Goal: Transaction & Acquisition: Purchase product/service

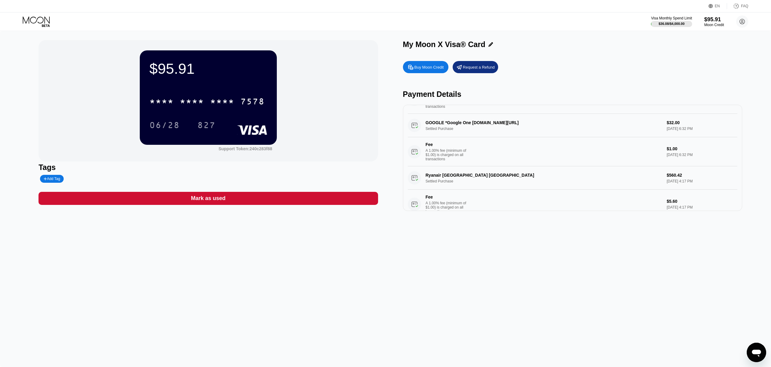
scroll to position [74, 0]
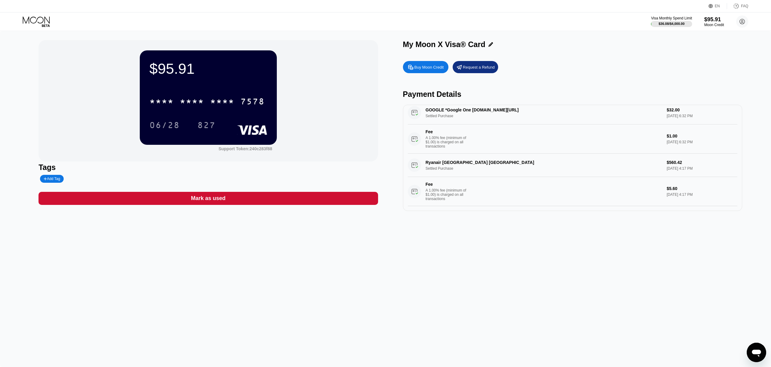
click at [520, 252] on div "$95.91 * * * * * * * * * * * * 7578 06/28 827 Support Token: 240c283f88 Tags Ad…" at bounding box center [385, 199] width 771 height 336
click at [95, 23] on div "Visa Monthly Spend Limit $36.08 / $4,000.00 $95.91 Moon Credit bf.sister711@pas…" at bounding box center [385, 21] width 771 height 18
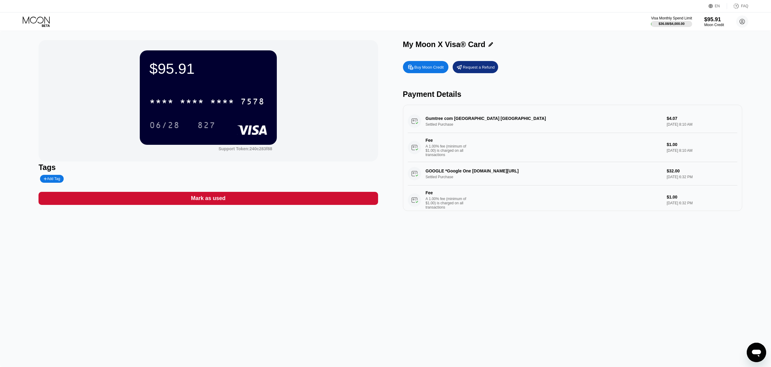
drag, startPoint x: 436, startPoint y: 71, endPoint x: 434, endPoint y: 74, distance: 3.9
click at [434, 73] on div "Buy Moon Credit" at bounding box center [425, 67] width 45 height 12
type input "0"
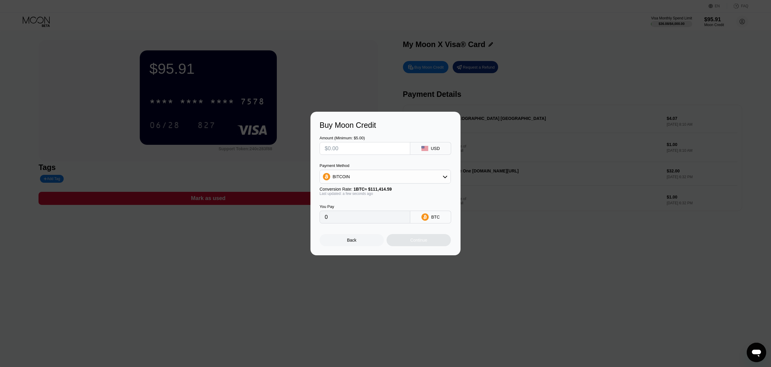
click at [392, 150] on input "text" at bounding box center [365, 148] width 80 height 12
type input "$6"
type input "0.00005386"
type input "$60"
type input "0.00053853"
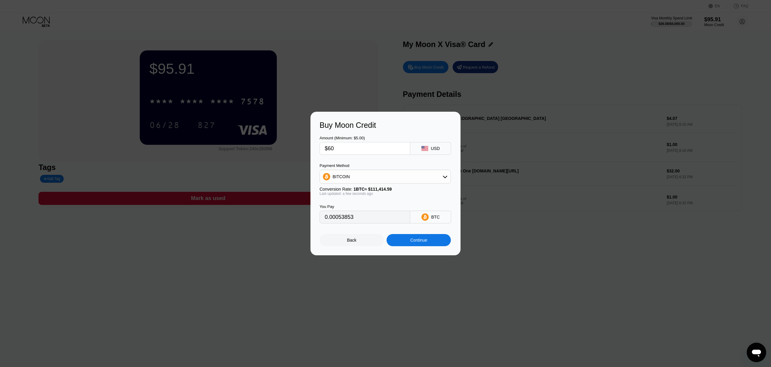
type input "$600"
type input "0.00538530"
type input "$600"
click at [413, 237] on div "Continue" at bounding box center [419, 240] width 64 height 12
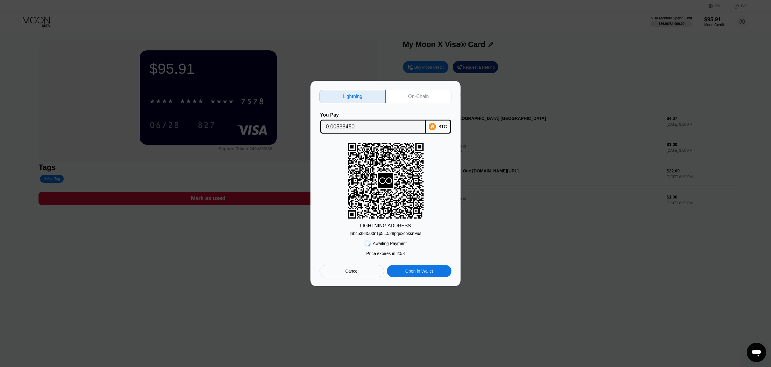
click at [427, 96] on div "On-Chain" at bounding box center [418, 96] width 21 height 6
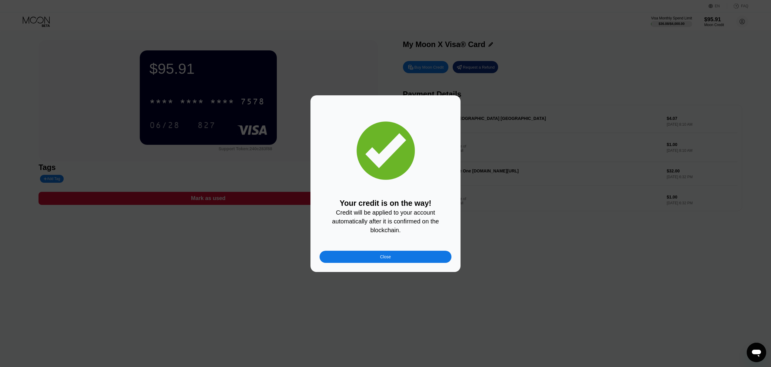
click at [424, 258] on div "Close" at bounding box center [386, 257] width 132 height 12
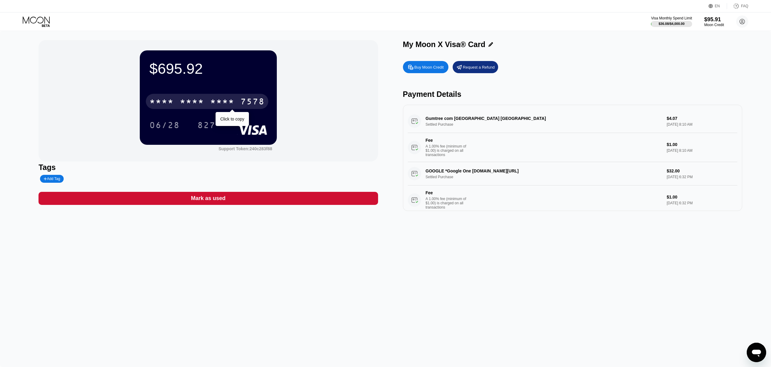
click at [174, 102] on div "* * * *" at bounding box center [162, 102] width 24 height 10
click at [244, 99] on div "7578" at bounding box center [253, 102] width 24 height 10
